Goal: Transaction & Acquisition: Download file/media

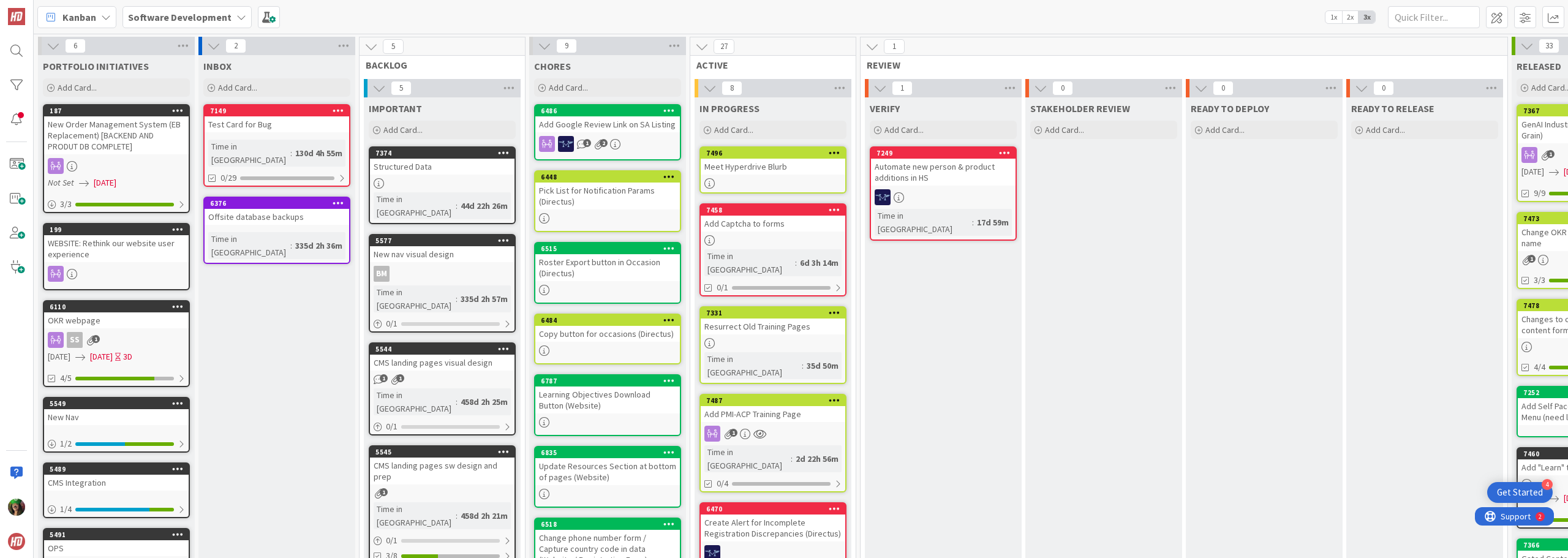
click at [194, 17] on b "Software Development" at bounding box center [180, 17] width 104 height 12
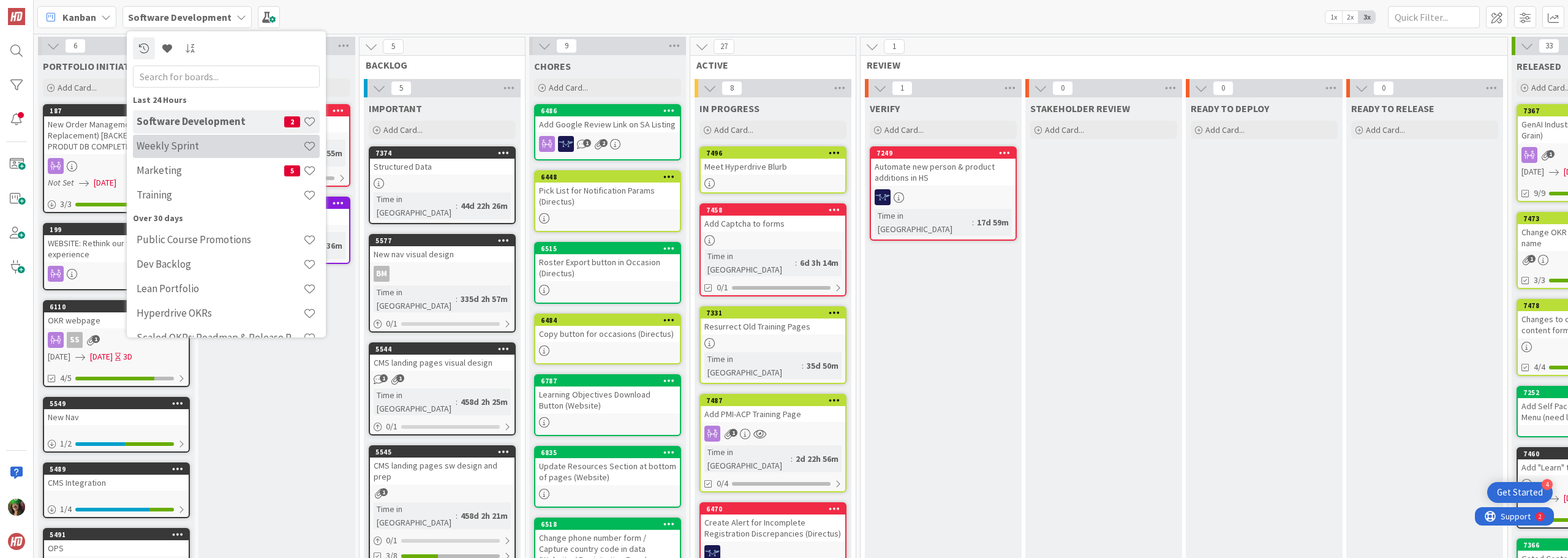
click at [184, 149] on h4 "Weekly Sprint" at bounding box center [220, 145] width 167 height 12
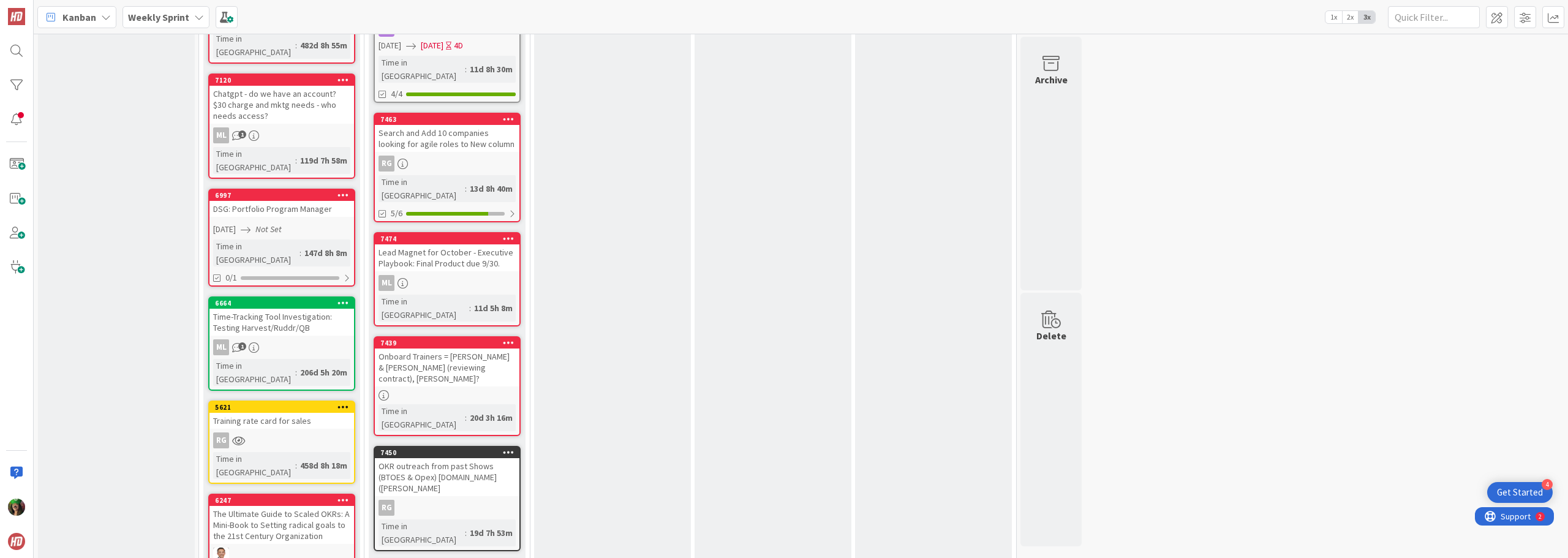
scroll to position [1103, 0]
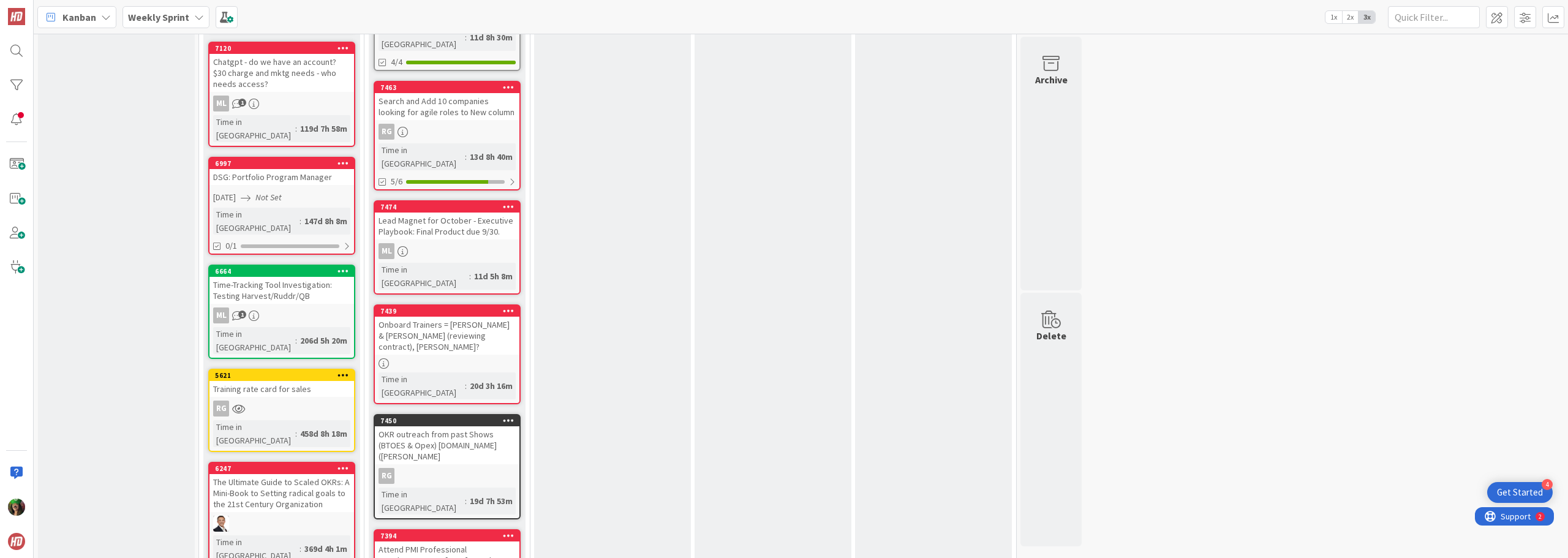
click at [474, 530] on div "7394" at bounding box center [447, 536] width 145 height 11
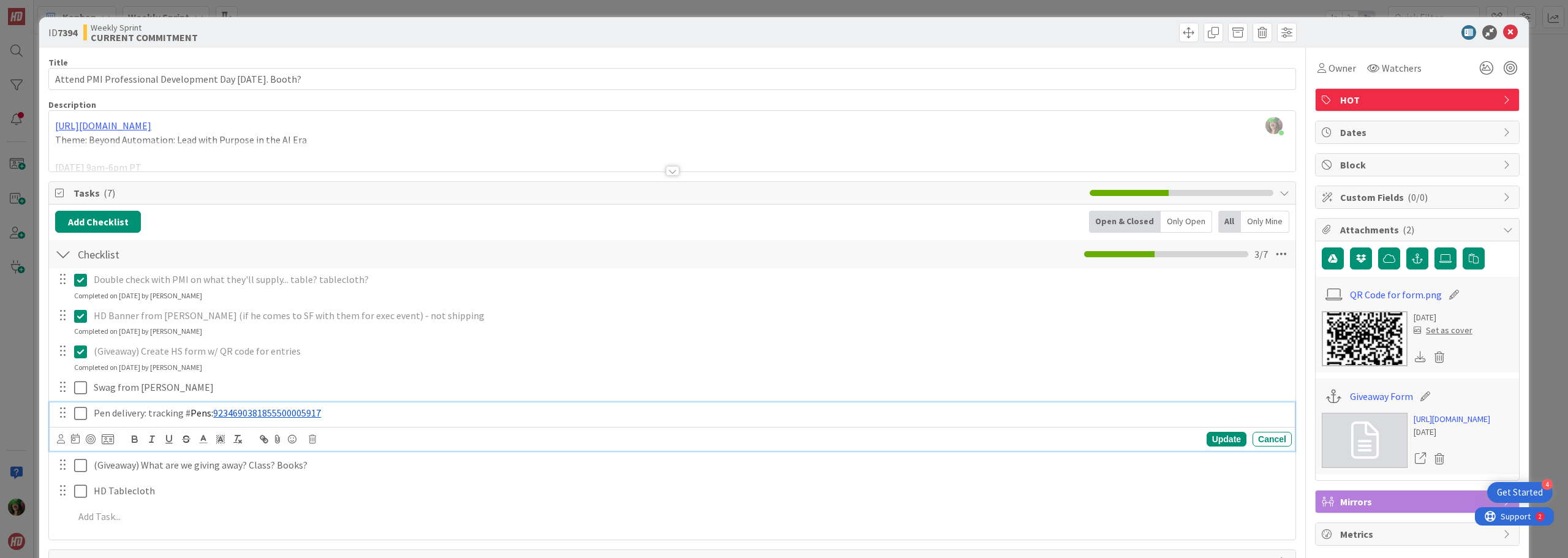
click at [83, 415] on icon at bounding box center [80, 413] width 13 height 15
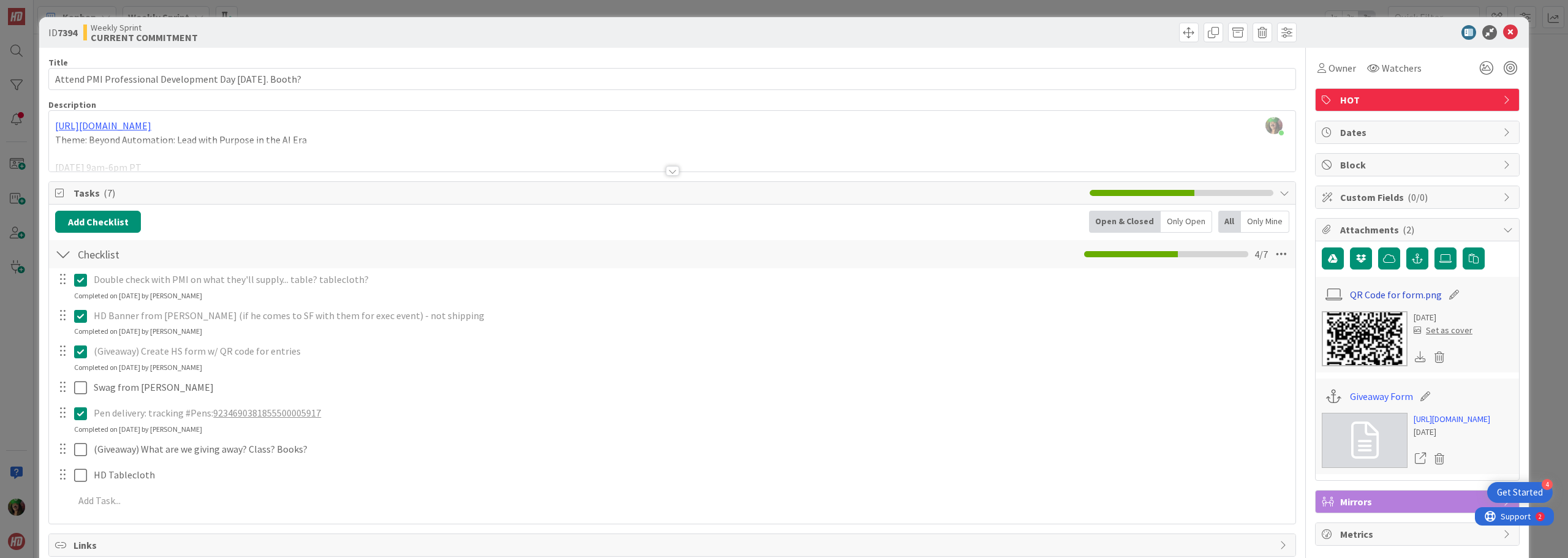
click at [1409, 291] on link "QR Code for form.png" at bounding box center [1396, 295] width 92 height 15
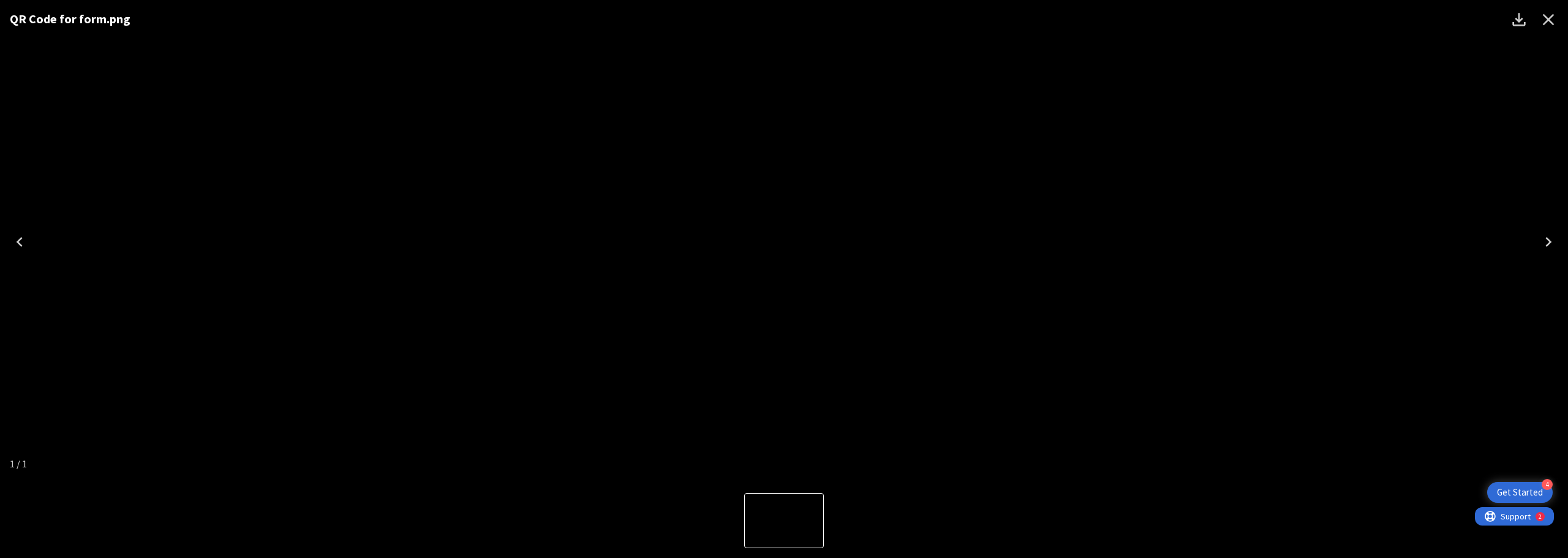
click at [1522, 21] on icon "Download" at bounding box center [1519, 19] width 19 height 19
